Goal: Communication & Community: Answer question/provide support

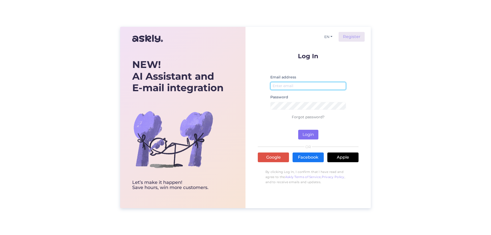
type input "[EMAIL_ADDRESS][DOMAIN_NAME]"
click at [310, 135] on button "Login" at bounding box center [308, 135] width 20 height 10
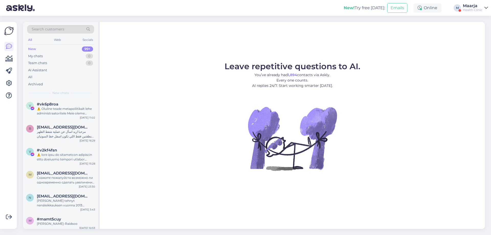
click at [462, 12] on div "New! Try free [DATE]: Emails Online M Maarja Health Clinic" at bounding box center [245, 8] width 491 height 16
click at [463, 11] on div "Health Clinic" at bounding box center [472, 10] width 19 height 4
click at [473, 30] on button "Open" at bounding box center [477, 31] width 14 height 8
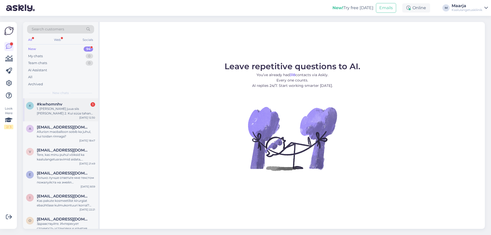
click at [50, 113] on div "1. [PERSON_NAME] juua siis [PERSON_NAME] 2. Kui süüa tahan siis [PERSON_NAME] 3…" at bounding box center [66, 111] width 58 height 9
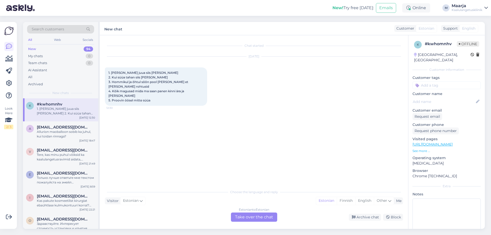
click at [253, 220] on div "Estonian to Estonian Take over the chat" at bounding box center [254, 217] width 46 height 9
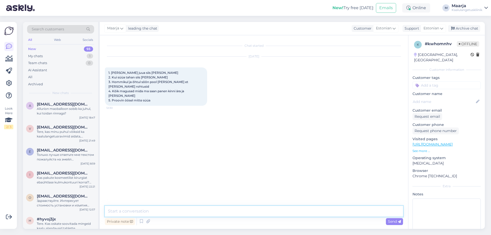
click at [245, 213] on textarea at bounding box center [254, 211] width 298 height 11
type textarea "Tere! Kuidas saame aidata?"
